Goal: Task Accomplishment & Management: Manage account settings

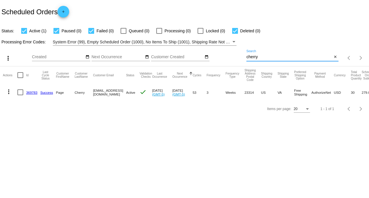
click at [231, 54] on div "more_vert Sep Jan Feb Mar [DATE]" at bounding box center [184, 56] width 369 height 21
type input "[PERSON_NAME]"
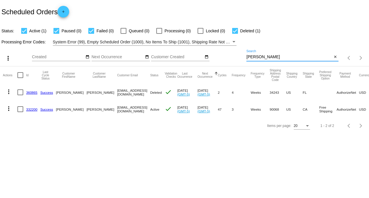
click at [32, 110] on link "332200" at bounding box center [31, 109] width 11 height 4
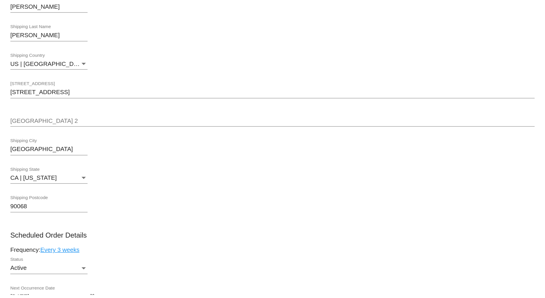
scroll to position [194, 0]
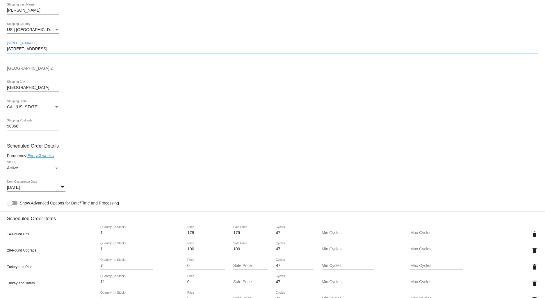
drag, startPoint x: 42, startPoint y: 51, endPoint x: -19, endPoint y: 50, distance: 60.5
click at [0, 50] on html "arrow_back Scheduled Order #332200 Active more_vert Last Processing Cycle ID: 3…" at bounding box center [272, 149] width 545 height 298
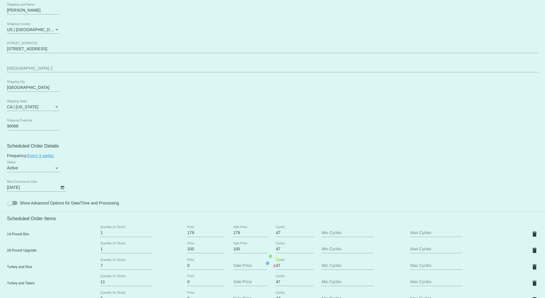
drag, startPoint x: 24, startPoint y: 48, endPoint x: 147, endPoint y: 34, distance: 123.5
click at [147, 34] on div "US | [GEOGRAPHIC_DATA] Shipping Country" at bounding box center [272, 30] width 531 height 17
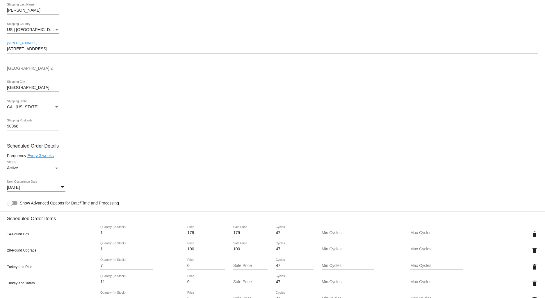
drag, startPoint x: 53, startPoint y: 53, endPoint x: 13, endPoint y: 50, distance: 40.2
click at [0, 52] on html "arrow_back Scheduled Order #332200 Active more_vert Last Processing Cycle ID: 3…" at bounding box center [272, 149] width 545 height 298
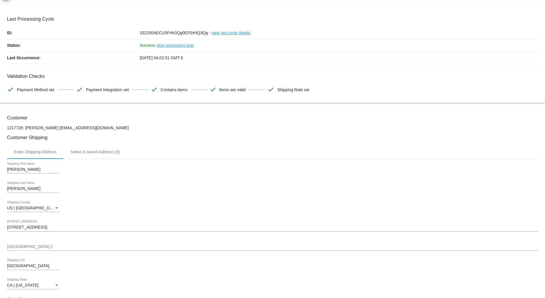
scroll to position [0, 0]
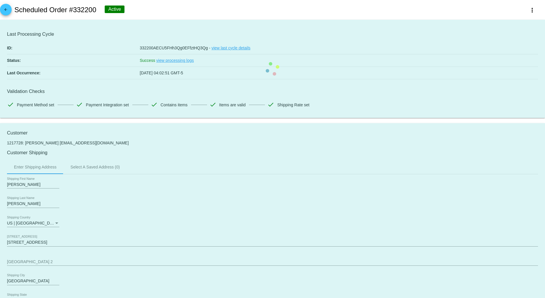
click at [363, 86] on mat-card "Last Processing Cycle ID: 332200AECU5FHh3Qg0EFfztHQ3Qg - view last cycle detail…" at bounding box center [272, 69] width 545 height 99
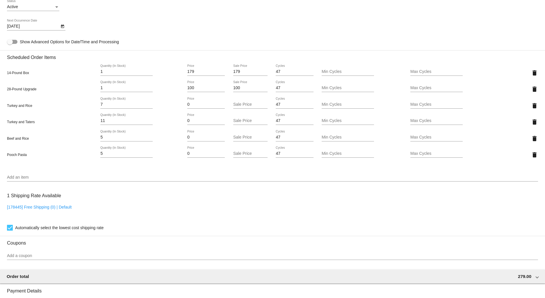
scroll to position [355, 0]
drag, startPoint x: 105, startPoint y: 109, endPoint x: 83, endPoint y: 109, distance: 22.4
click at [83, 109] on div "Turkey and Rice 7 Quantity (In Stock) 0 Price Sale Price 47 Cycles Min Cycles M…" at bounding box center [272, 105] width 531 height 17
type input "9"
drag, startPoint x: 108, startPoint y: 124, endPoint x: 97, endPoint y: 124, distance: 10.2
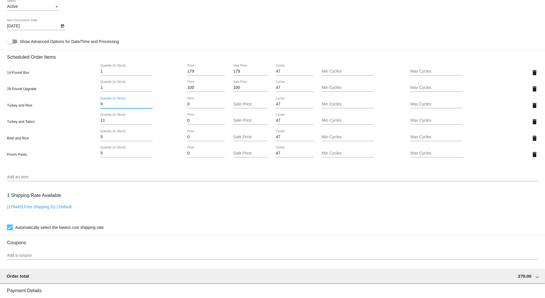
click at [97, 124] on mat-card "Customer 1217728: [PERSON_NAME] [EMAIL_ADDRESS][DOMAIN_NAME] Customer Shipping …" at bounding box center [272, 100] width 545 height 664
type input "13"
drag, startPoint x: 108, startPoint y: 138, endPoint x: 92, endPoint y: 139, distance: 16.0
click at [92, 139] on mat-card "Customer 1217728: [PERSON_NAME] [EMAIL_ADDRESS][DOMAIN_NAME] Customer Shipping …" at bounding box center [272, 100] width 545 height 664
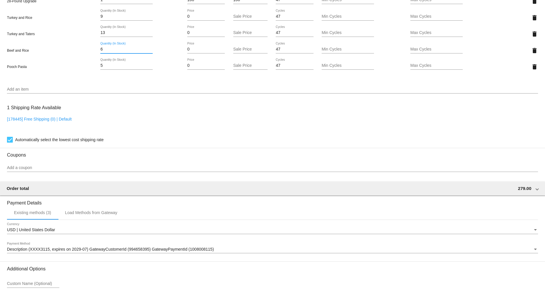
scroll to position [452, 0]
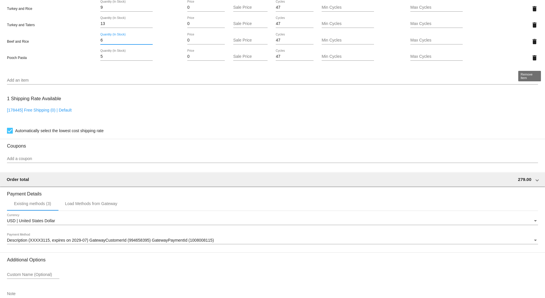
type input "6"
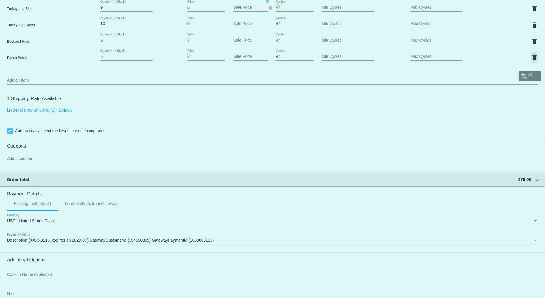
click at [369, 62] on mat-card "Customer 1217728: [PERSON_NAME] [EMAIL_ADDRESS][DOMAIN_NAME] Customer Shipping …" at bounding box center [272, 3] width 545 height 664
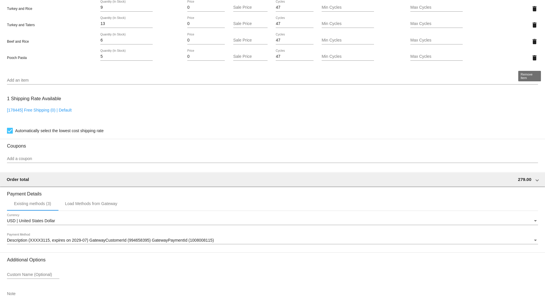
click at [369, 60] on mat-icon "delete" at bounding box center [534, 57] width 7 height 7
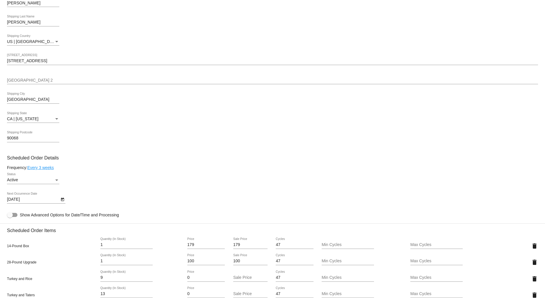
scroll to position [153, 0]
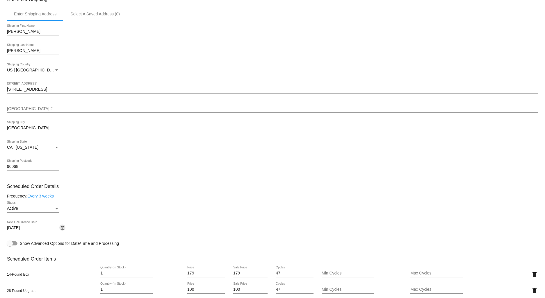
click at [62, 197] on icon "Open calendar" at bounding box center [62, 228] width 3 height 3
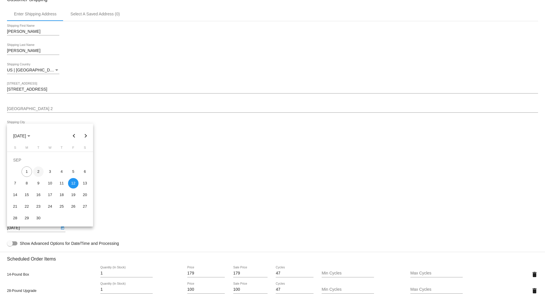
click at [39, 172] on div "2" at bounding box center [38, 172] width 10 height 10
type input "[DATE]"
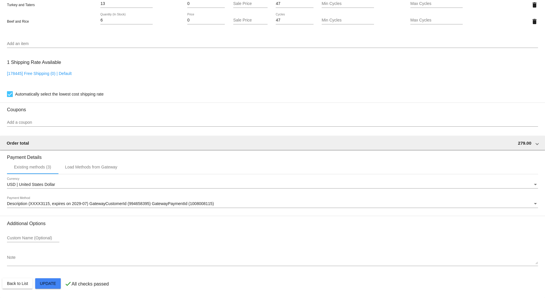
scroll to position [476, 0]
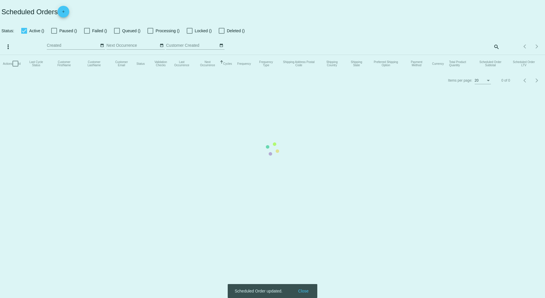
checkbox input "true"
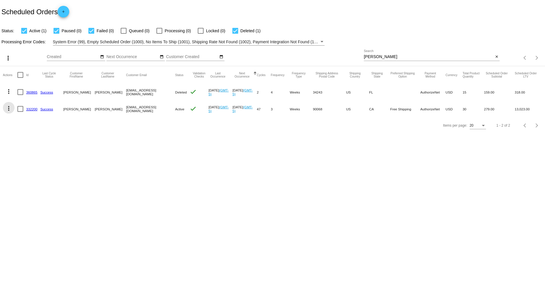
click at [9, 109] on mat-icon "more_vert" at bounding box center [8, 108] width 7 height 7
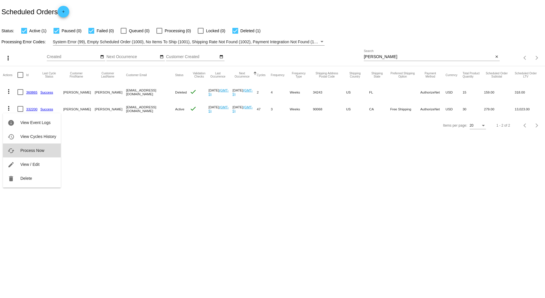
click at [36, 152] on span "Process Now" at bounding box center [32, 150] width 24 height 5
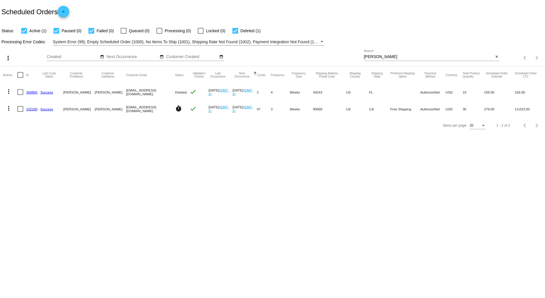
click at [33, 109] on link "332200" at bounding box center [31, 109] width 11 height 4
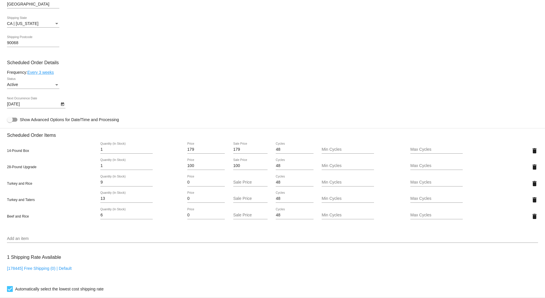
scroll to position [291, 0]
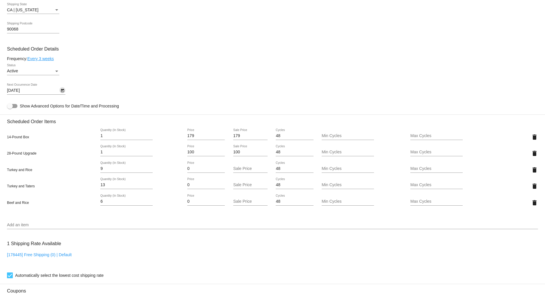
click at [62, 92] on icon "Open calendar" at bounding box center [62, 90] width 4 height 7
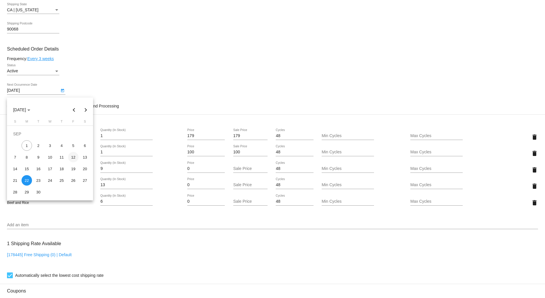
click at [73, 156] on div "12" at bounding box center [73, 157] width 10 height 10
type input "[DATE]"
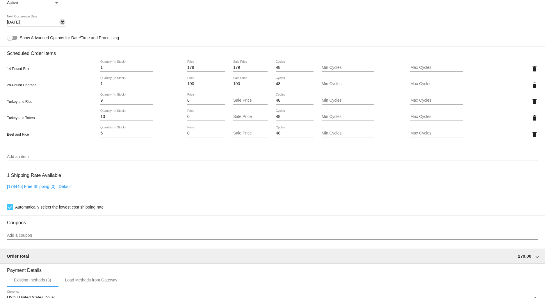
scroll to position [388, 0]
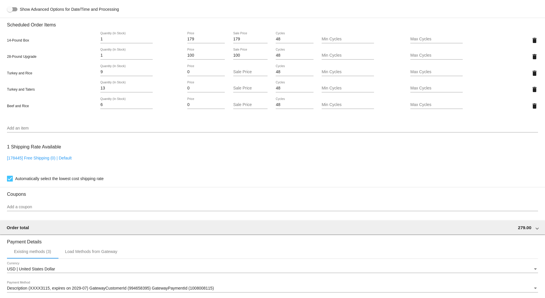
click at [21, 131] on input "Add an item" at bounding box center [272, 128] width 531 height 5
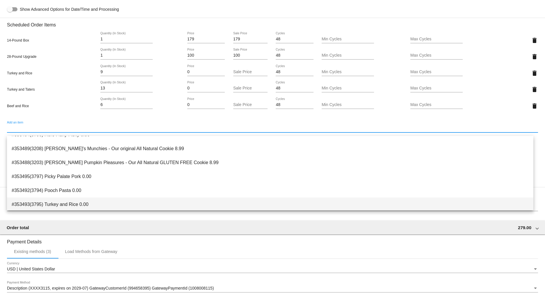
scroll to position [65, 0]
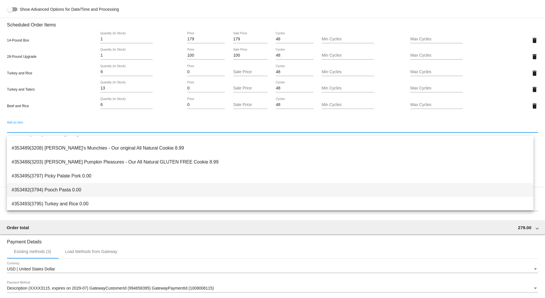
click at [51, 189] on span "#353492(3794) Pooch Pasta 0.00" at bounding box center [270, 190] width 517 height 14
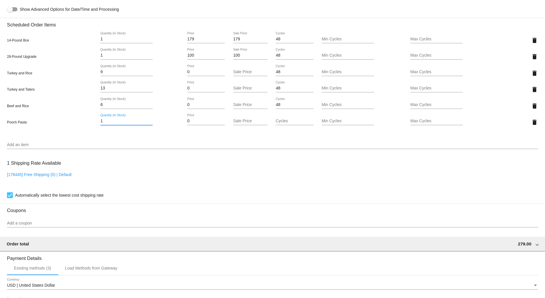
drag, startPoint x: 108, startPoint y: 125, endPoint x: 74, endPoint y: 124, distance: 34.6
click at [74, 124] on div "Pooch Pasta 1 Quantity (In Stock) 0 Price Sale Price Cycles Min Cycles Max Cycl…" at bounding box center [272, 122] width 531 height 17
type input "5"
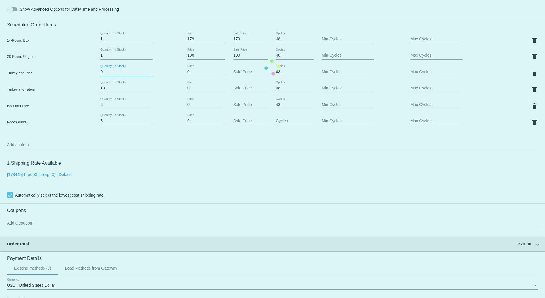
drag, startPoint x: 104, startPoint y: 76, endPoint x: 94, endPoint y: 74, distance: 10.7
click at [94, 74] on mat-card "Customer 1217728: [PERSON_NAME] [EMAIL_ADDRESS][DOMAIN_NAME] Customer Shipping …" at bounding box center [272, 68] width 545 height 664
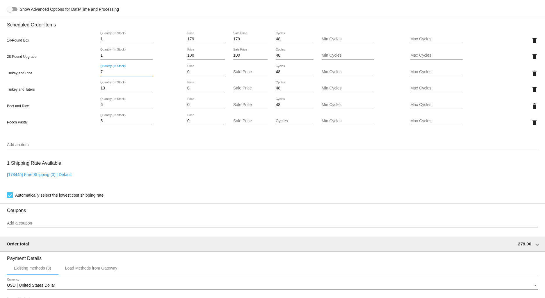
type input "7"
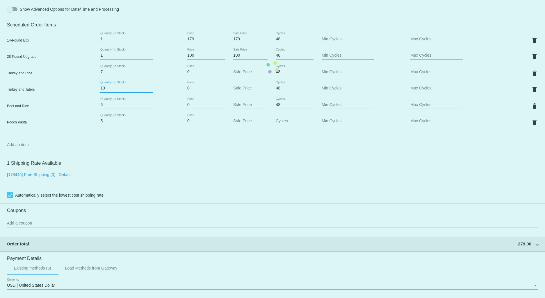
drag, startPoint x: 107, startPoint y: 93, endPoint x: 88, endPoint y: 90, distance: 19.0
click at [88, 90] on mat-card "Customer 1217728: [PERSON_NAME] [EMAIL_ADDRESS][DOMAIN_NAME] Customer Shipping …" at bounding box center [272, 68] width 545 height 664
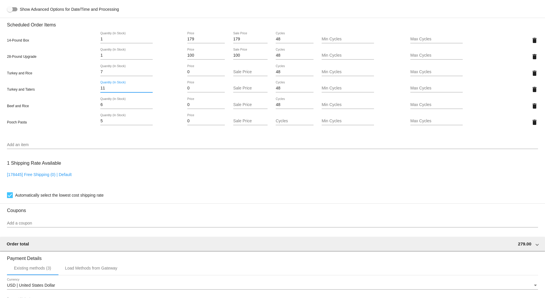
type input "11"
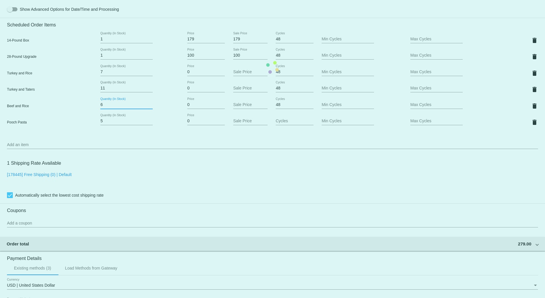
drag, startPoint x: 105, startPoint y: 109, endPoint x: 94, endPoint y: 109, distance: 10.8
click at [95, 109] on mat-card "Customer 1217728: [PERSON_NAME] [EMAIL_ADDRESS][DOMAIN_NAME] Customer Shipping …" at bounding box center [272, 68] width 545 height 664
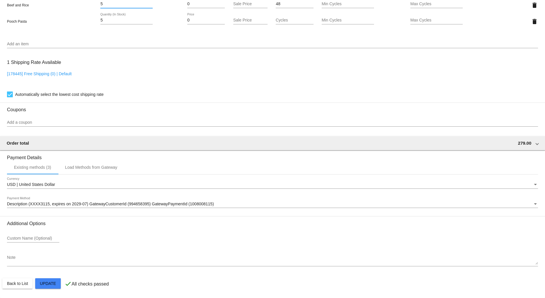
scroll to position [493, 0]
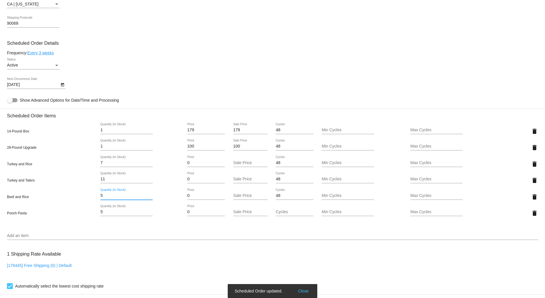
scroll to position [234, 0]
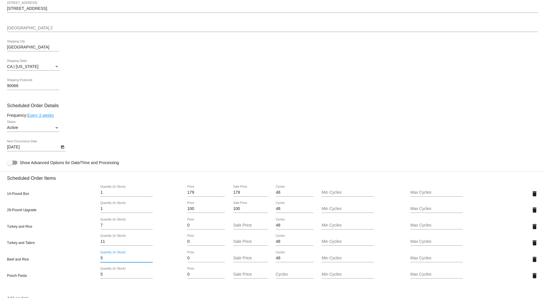
type input "5"
click at [236, 196] on mat-card "Customer 1217728: [PERSON_NAME] [EMAIL_ADDRESS][DOMAIN_NAME] Customer Shipping …" at bounding box center [272, 221] width 545 height 664
type input "159"
click at [236, 213] on mat-card "Customer 1217728: [PERSON_NAME] [EMAIL_ADDRESS][DOMAIN_NAME] Customer Shipping …" at bounding box center [272, 221] width 545 height 664
type input "130"
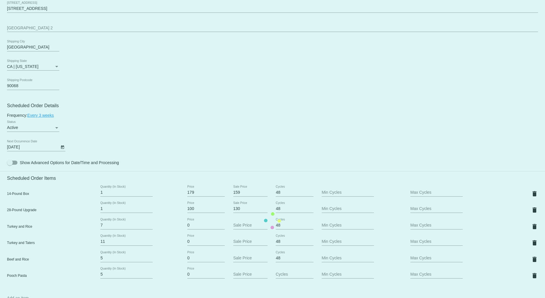
click at [281, 138] on mat-card "Customer 1217728: [PERSON_NAME] [EMAIL_ADDRESS][DOMAIN_NAME] Customer Shipping …" at bounding box center [272, 221] width 545 height 664
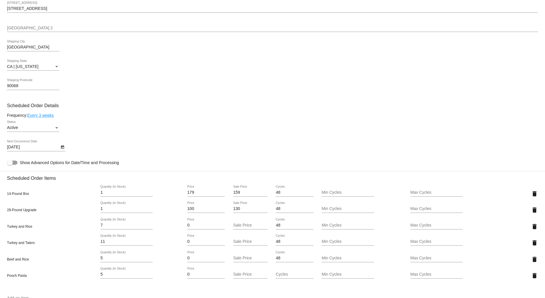
click at [191, 211] on input "100" at bounding box center [206, 209] width 38 height 5
type input "130"
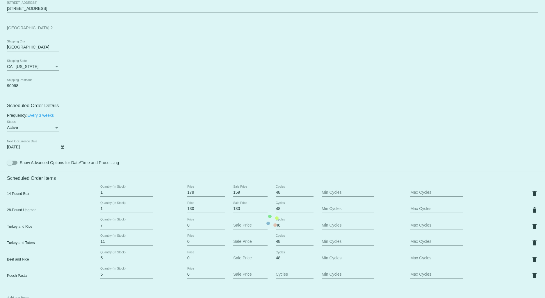
click at [257, 159] on mat-card "Customer 1217728: [PERSON_NAME] [EMAIL_ADDRESS][DOMAIN_NAME] Customer Shipping …" at bounding box center [272, 221] width 545 height 664
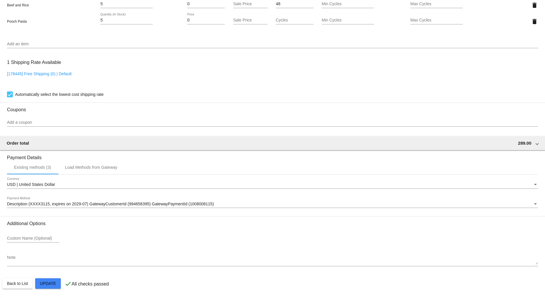
scroll to position [493, 0]
